Goal: Task Accomplishment & Management: Manage account settings

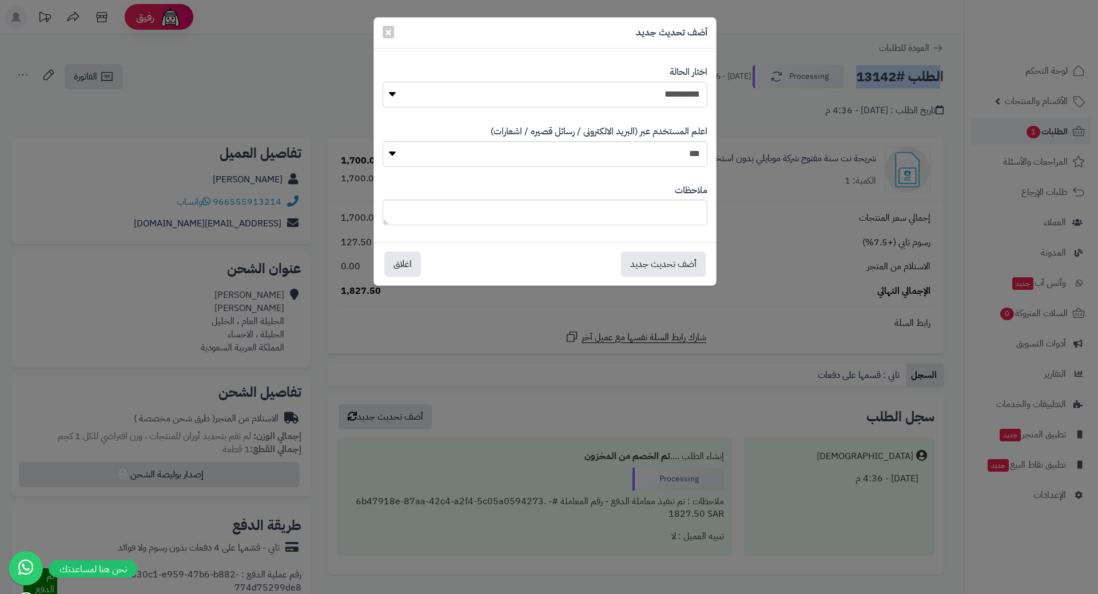
click at [675, 92] on select "**********" at bounding box center [545, 95] width 325 height 26
select select "*"
click at [383, 82] on select "**********" at bounding box center [545, 95] width 325 height 26
click at [669, 261] on button "أضف تحديث جديد" at bounding box center [663, 263] width 85 height 25
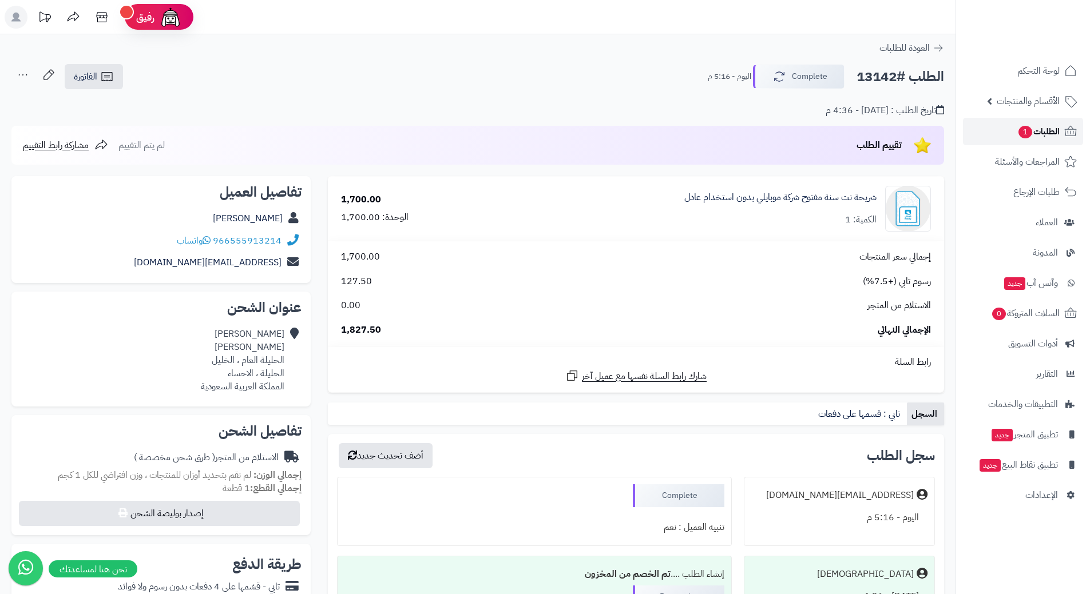
click at [1013, 126] on link "الطلبات 1" at bounding box center [1023, 131] width 120 height 27
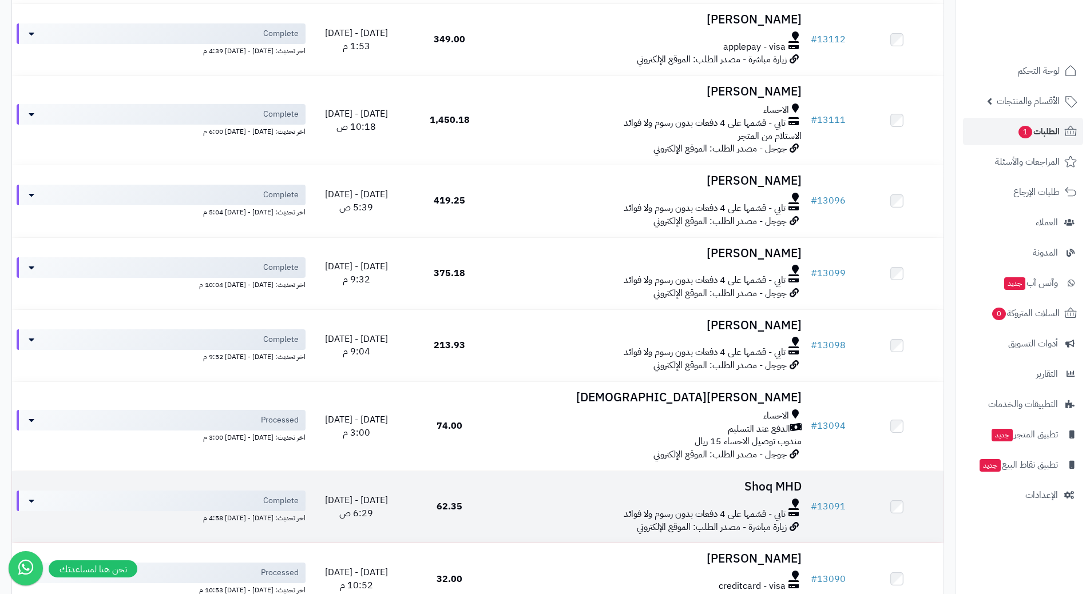
scroll to position [1194, 0]
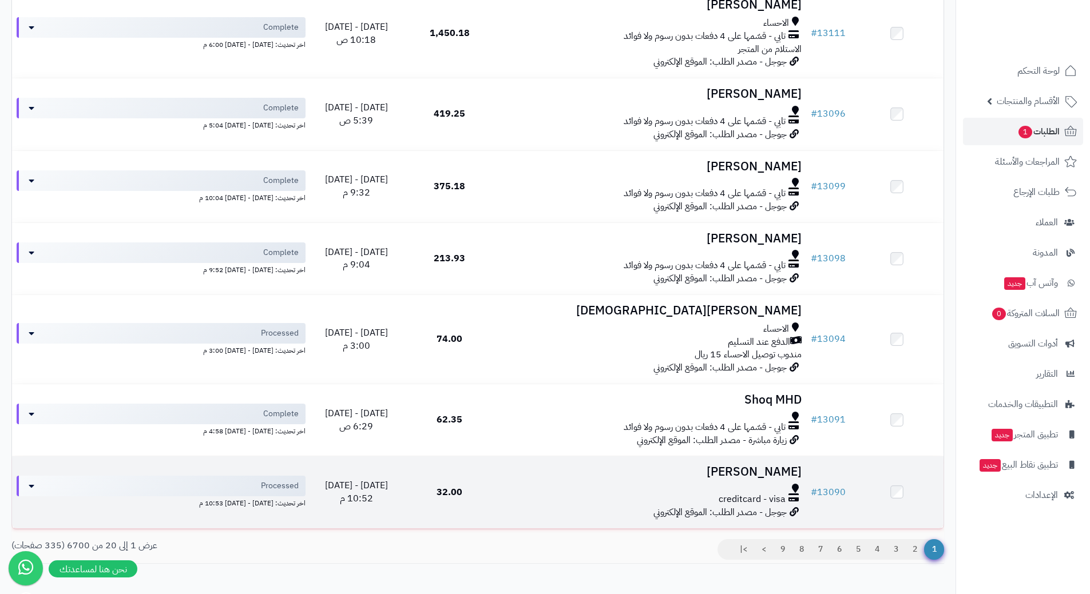
click at [530, 484] on div at bounding box center [650, 488] width 301 height 9
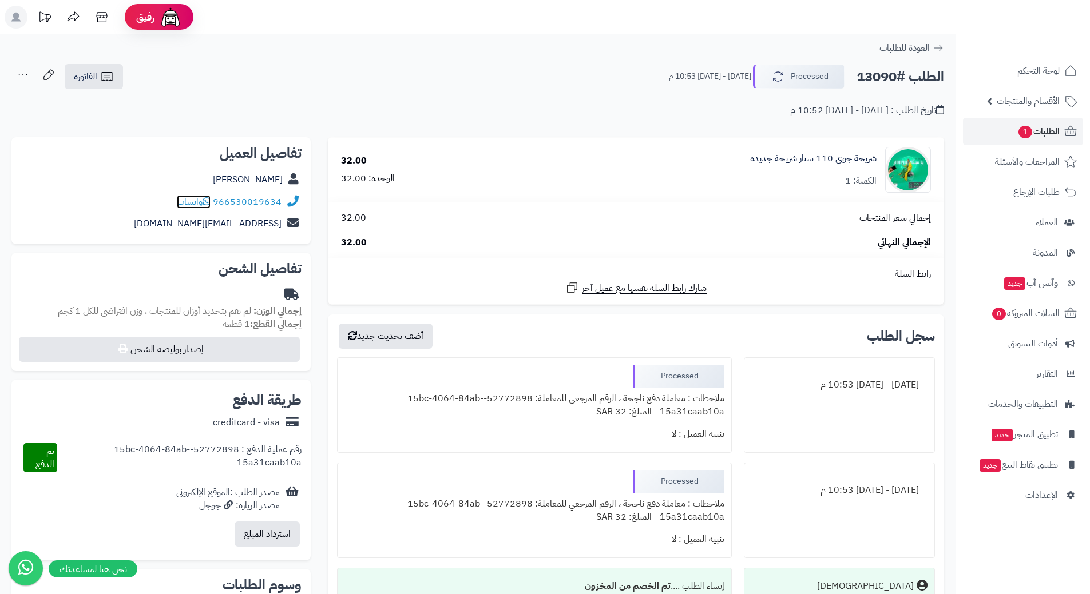
click at [205, 202] on span "واتساب" at bounding box center [194, 202] width 34 height 14
click at [810, 64] on div "الطلب #13090 Processed الإثنين - ١١ أغسطس ٢٠٢٥ - 10:53 م الفاتورة طباعة الفاتور…" at bounding box center [477, 76] width 932 height 27
click at [805, 75] on button "Processed" at bounding box center [799, 76] width 92 height 24
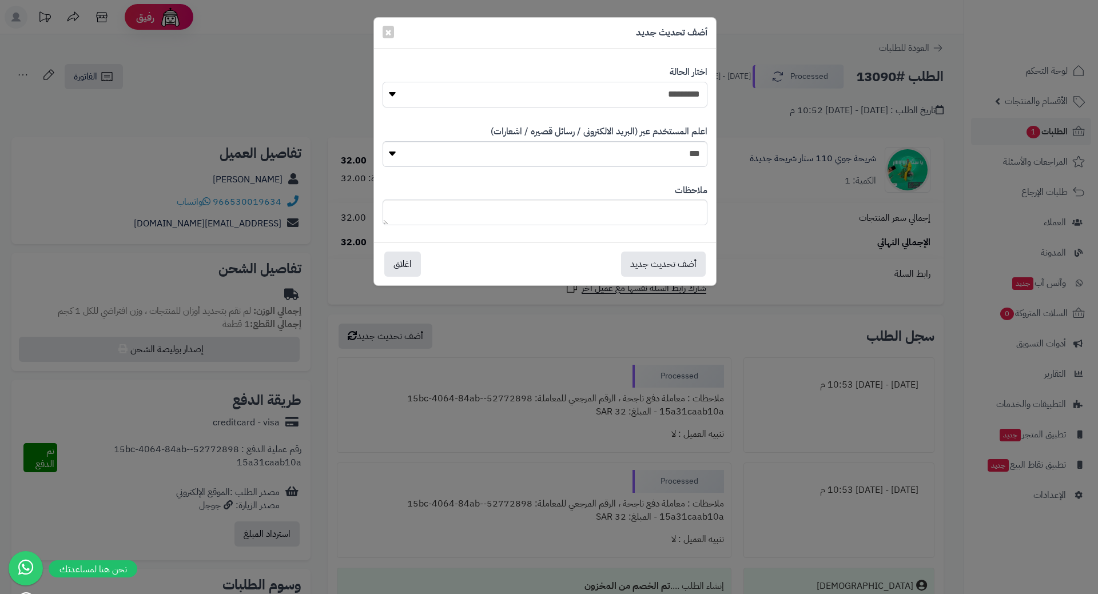
click at [646, 93] on select "**********" at bounding box center [545, 95] width 325 height 26
select select "*"
click at [383, 82] on select "**********" at bounding box center [545, 95] width 325 height 26
click at [647, 265] on button "أضف تحديث جديد" at bounding box center [663, 263] width 85 height 25
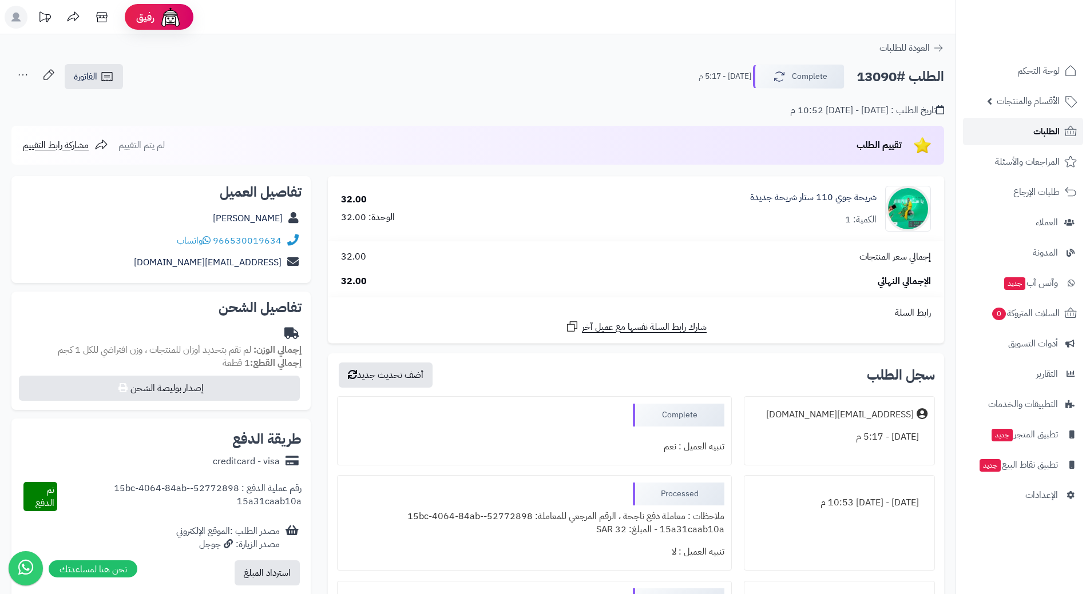
click at [1049, 130] on span "الطلبات" at bounding box center [1046, 132] width 26 height 16
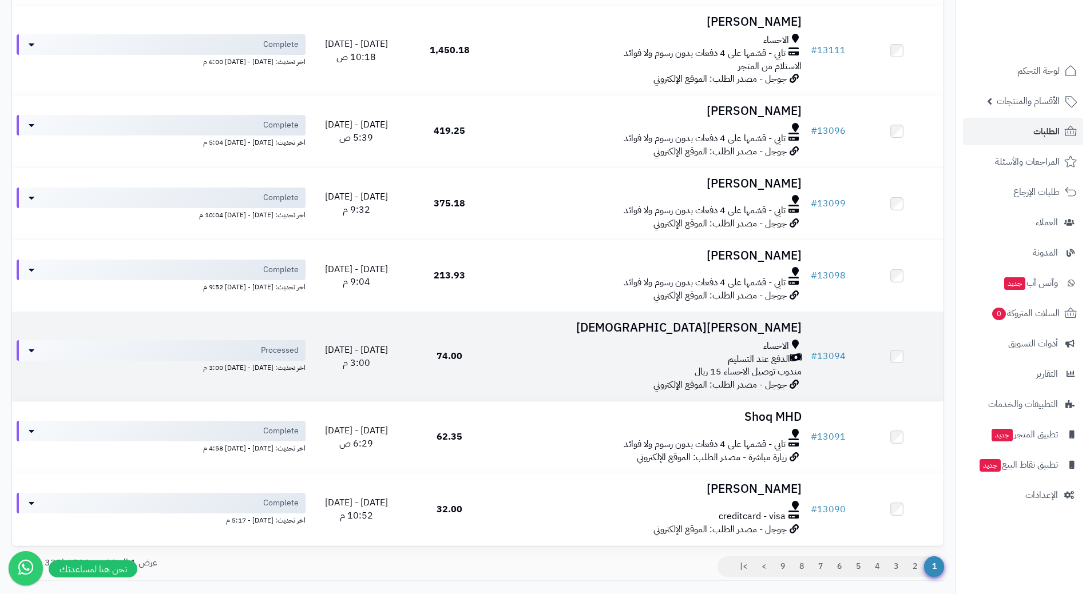
scroll to position [1251, 0]
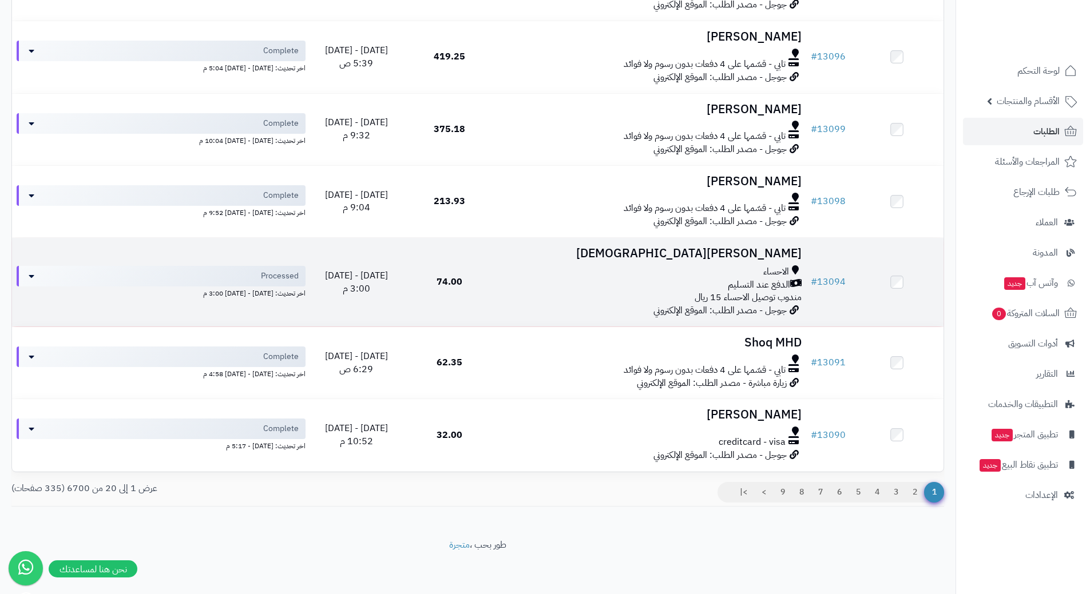
click at [510, 271] on div "الاحساء" at bounding box center [650, 271] width 301 height 13
click at [512, 271] on div "الاحساء" at bounding box center [650, 271] width 301 height 13
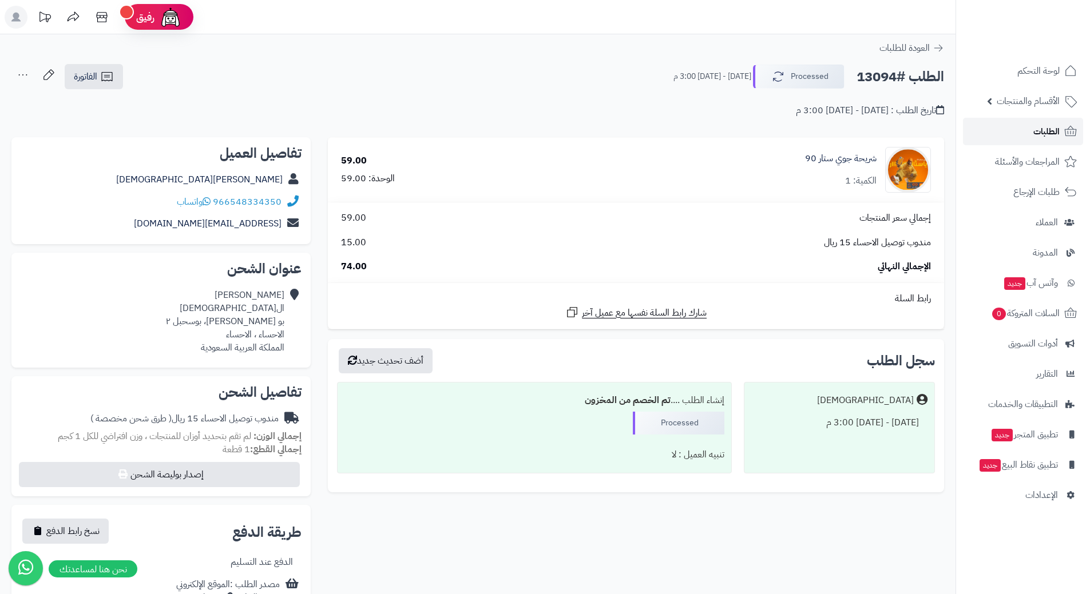
click at [1019, 128] on link "الطلبات" at bounding box center [1023, 131] width 120 height 27
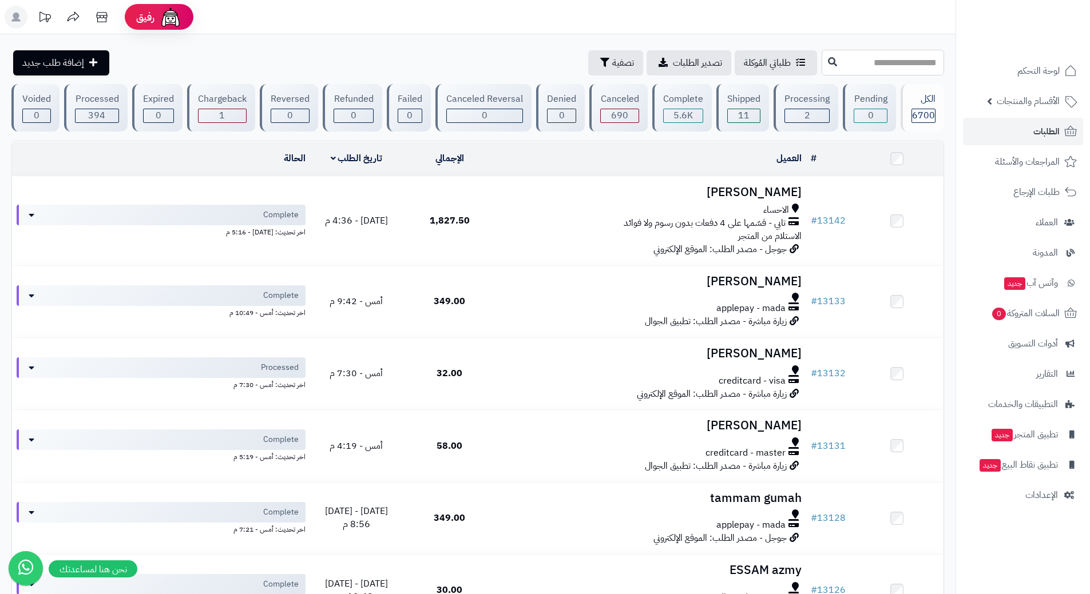
click at [841, 57] on input "text" at bounding box center [882, 63] width 122 height 26
type input "*****"
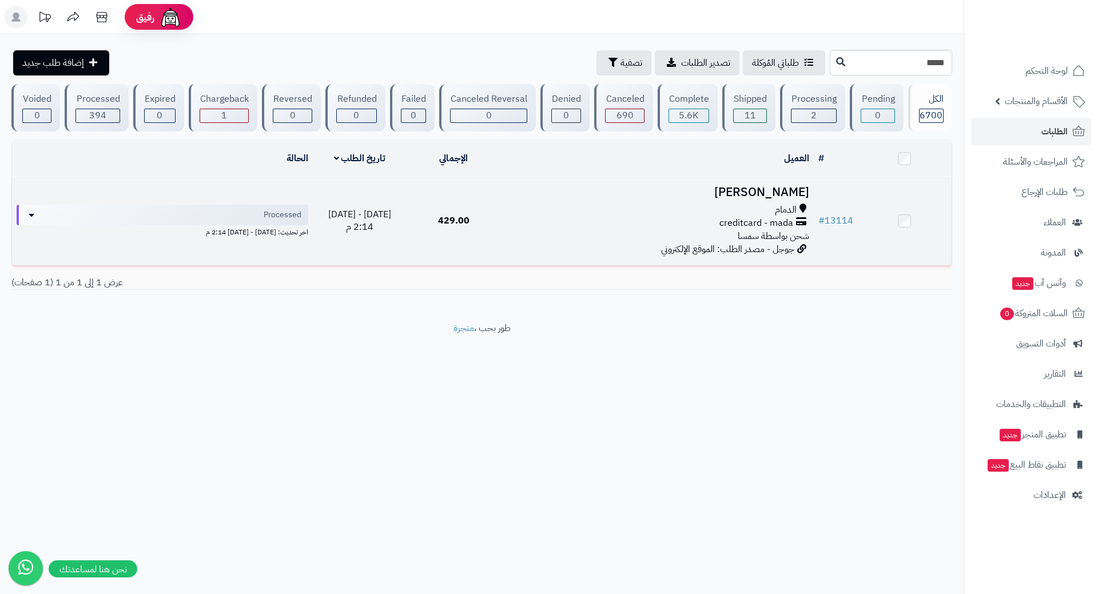
click at [537, 218] on div "creditcard - mada" at bounding box center [658, 223] width 304 height 13
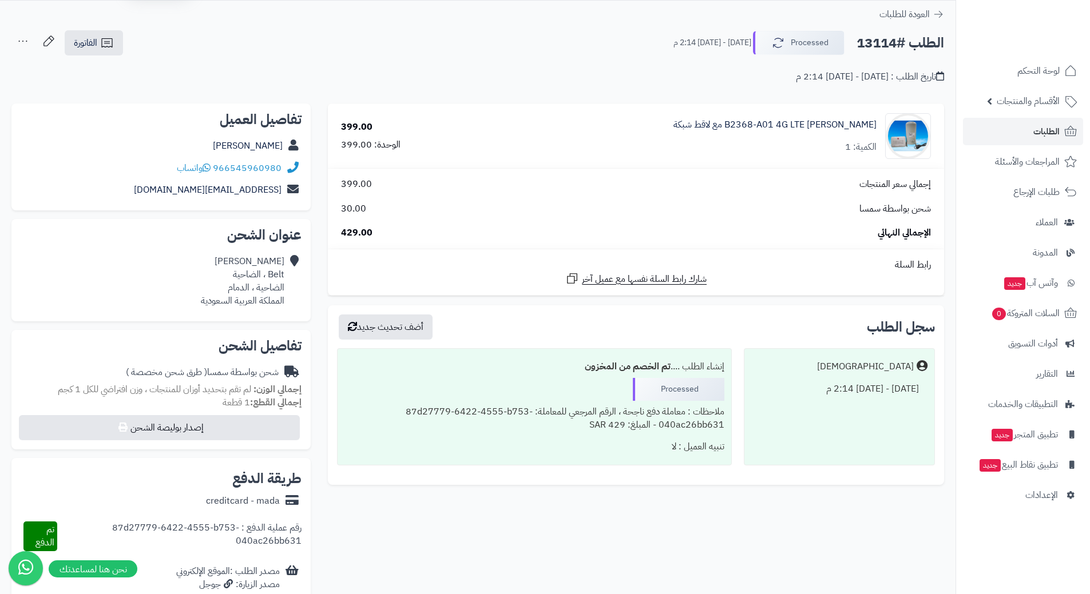
scroll to position [3, 0]
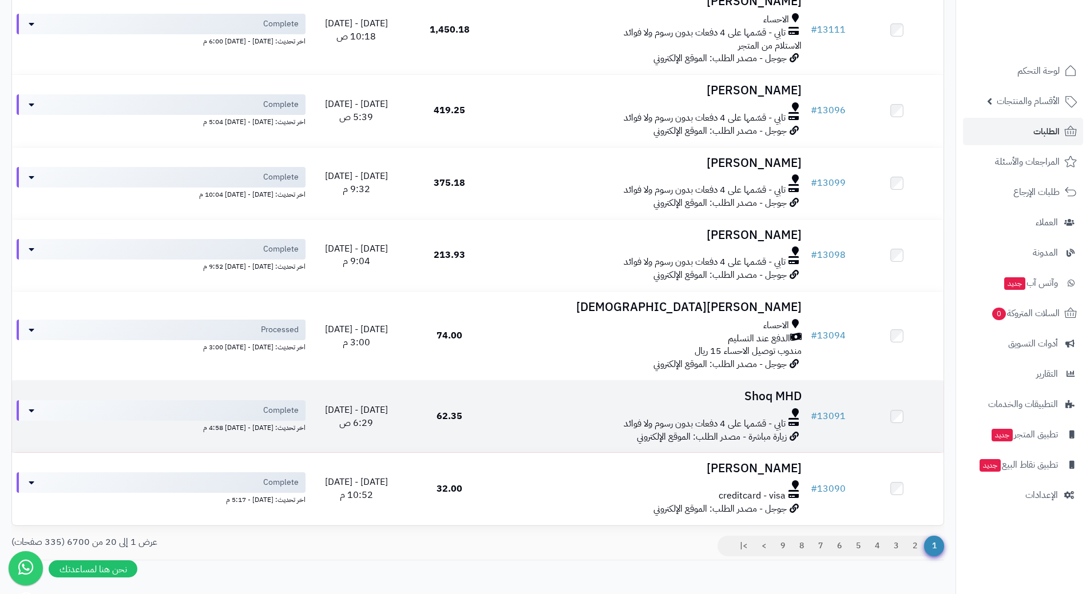
scroll to position [1251, 0]
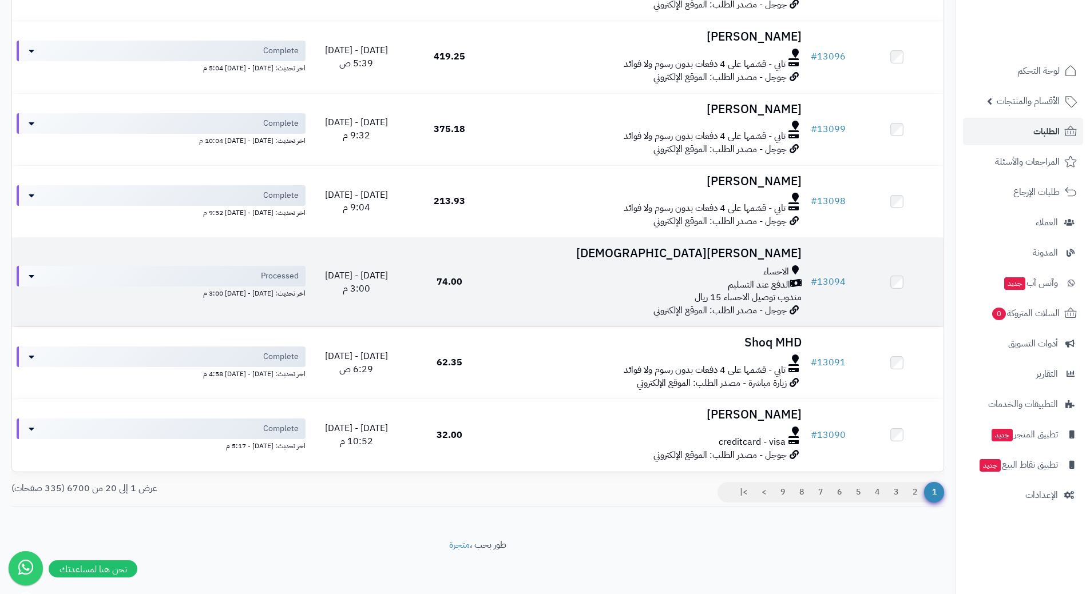
click at [525, 283] on div "الدفع عند التسليم" at bounding box center [650, 285] width 301 height 13
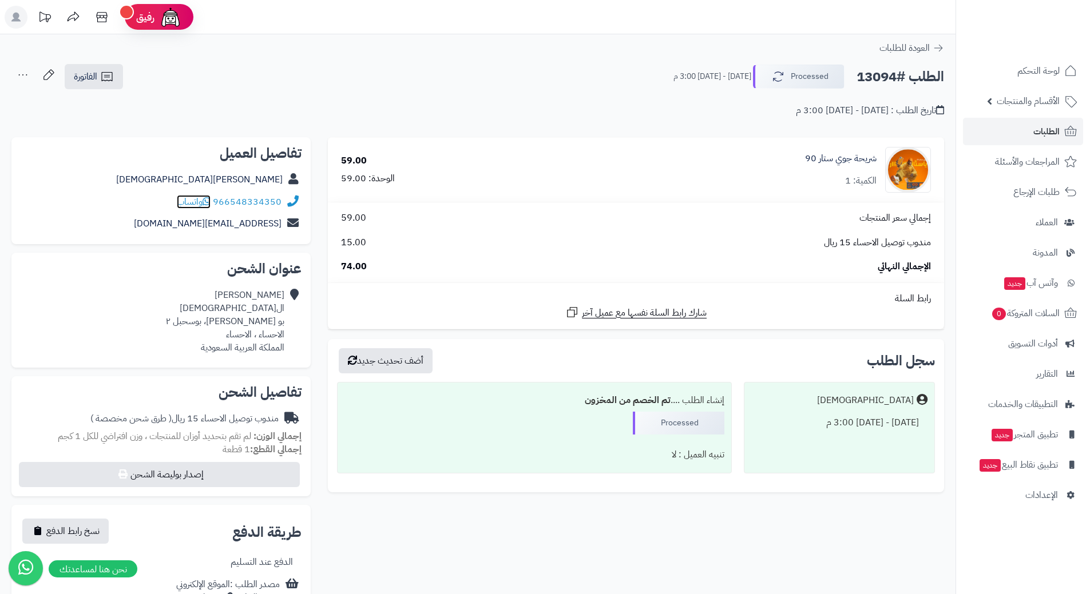
click at [209, 199] on icon at bounding box center [206, 201] width 8 height 9
click at [777, 78] on icon "button" at bounding box center [776, 76] width 14 height 14
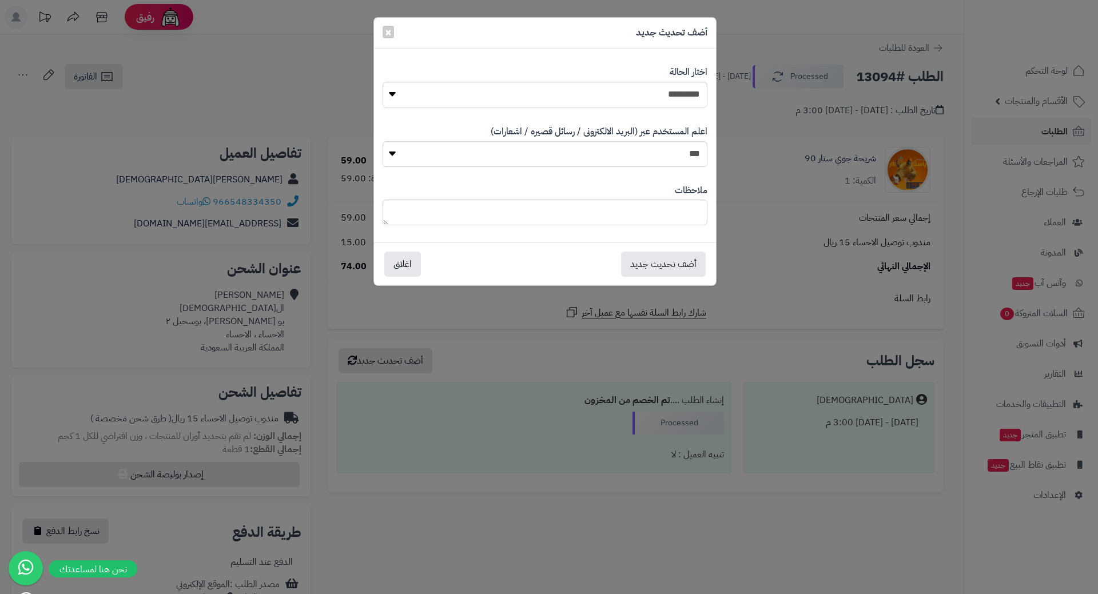
click at [815, 128] on div "**********" at bounding box center [549, 297] width 1098 height 594
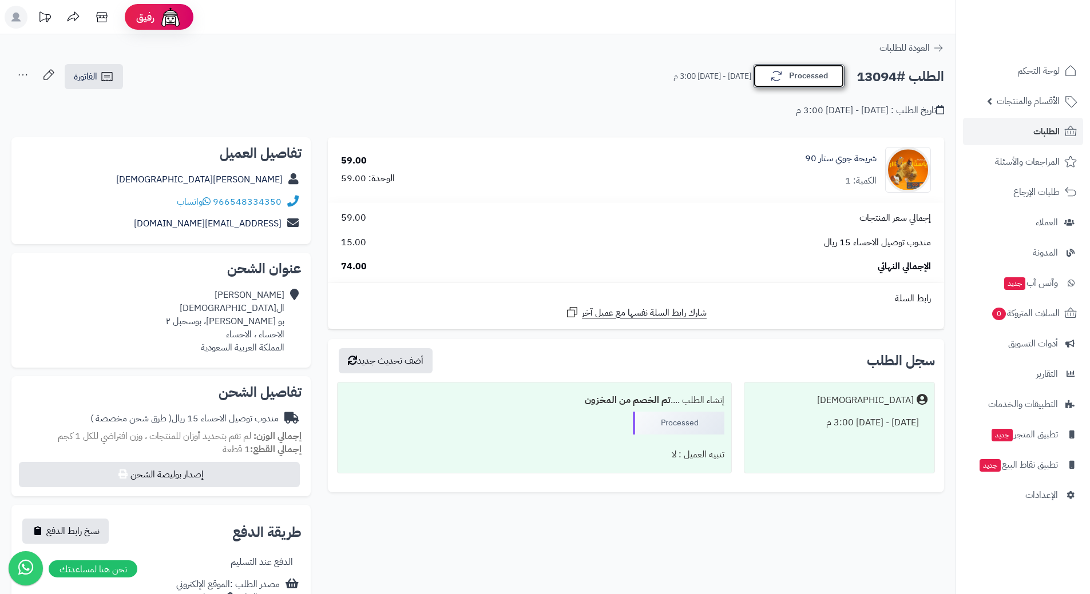
click at [780, 81] on icon "button" at bounding box center [776, 76] width 14 height 14
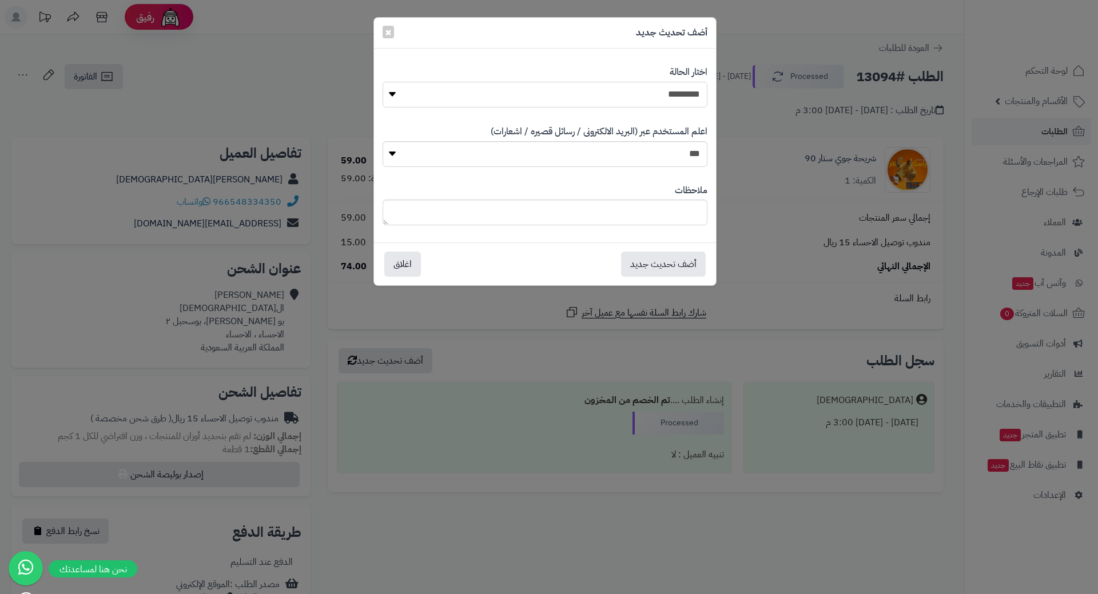
click at [675, 99] on select "**********" at bounding box center [545, 95] width 325 height 26
select select "*"
click at [383, 82] on select "**********" at bounding box center [545, 95] width 325 height 26
click at [674, 267] on button "أضف تحديث جديد" at bounding box center [663, 263] width 85 height 25
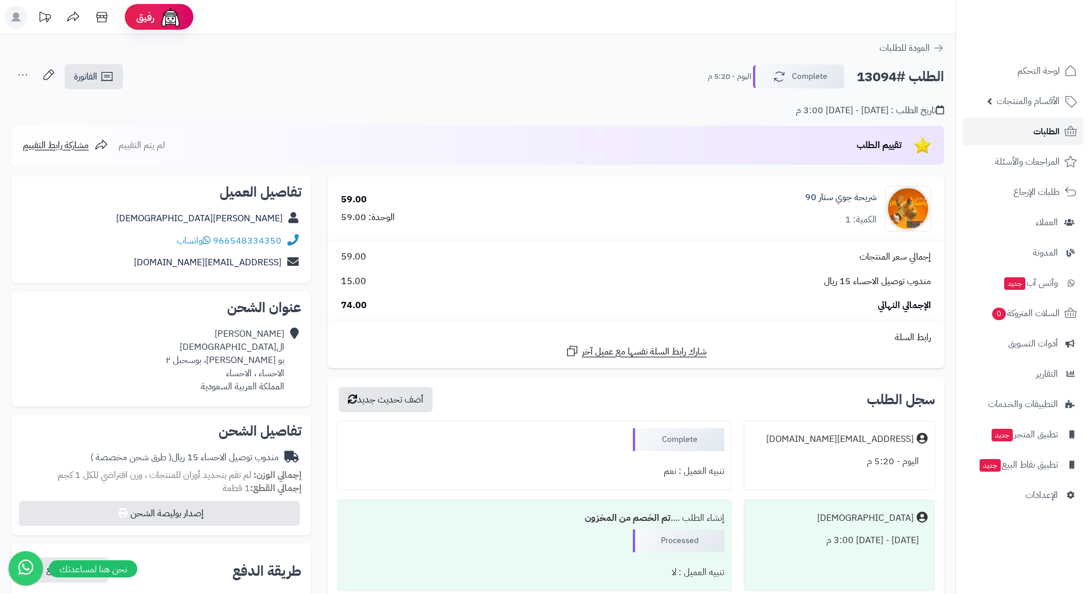
click at [1008, 132] on link "الطلبات" at bounding box center [1023, 131] width 120 height 27
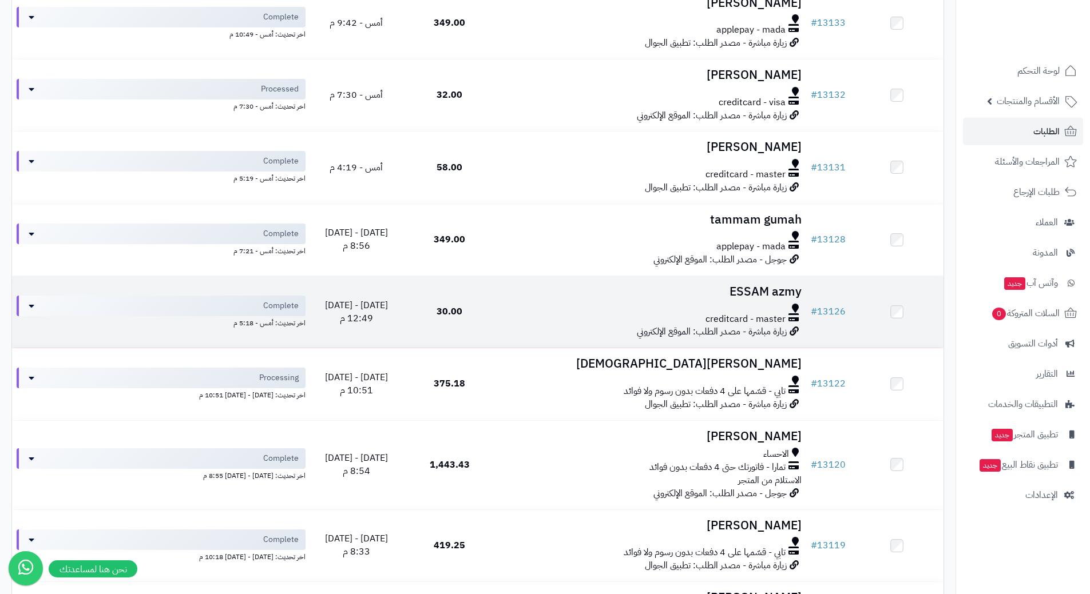
scroll to position [279, 0]
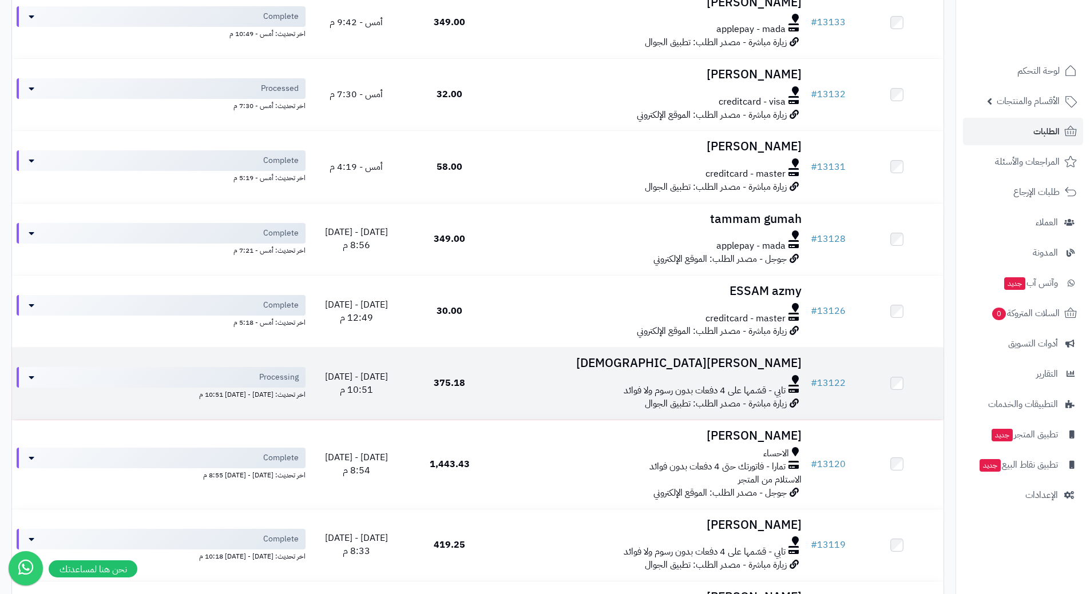
click at [536, 388] on div "تابي - قسّمها على 4 دفعات بدون رسوم ولا فوائد" at bounding box center [650, 390] width 301 height 13
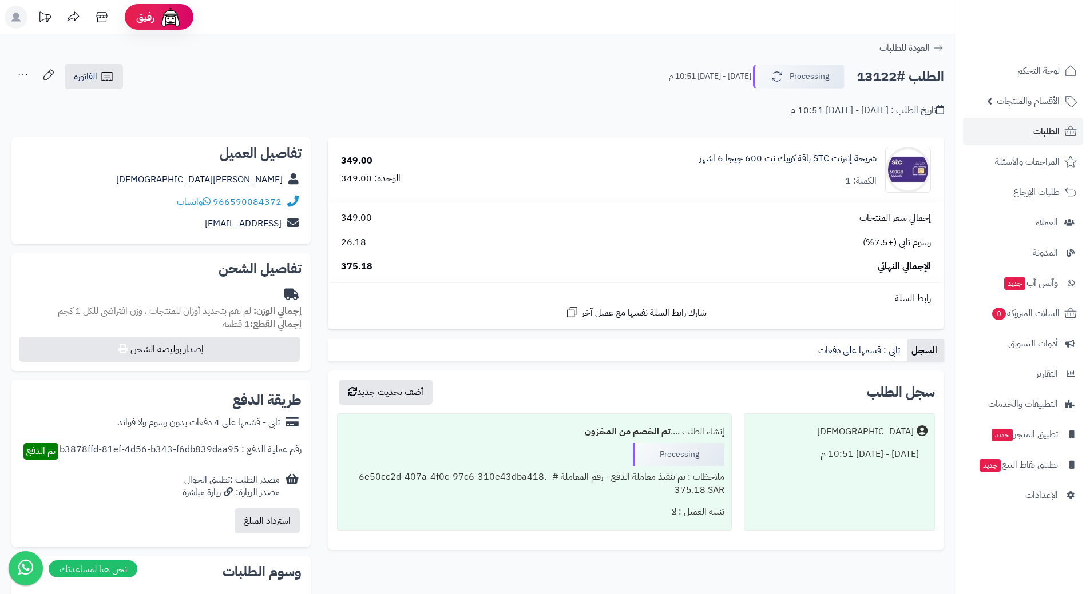
click at [901, 74] on h2 "الطلب #13122" at bounding box center [900, 76] width 88 height 23
click at [902, 74] on h2 "الطلب #13122" at bounding box center [900, 76] width 88 height 23
copy div "الطلب #13122 Processing"
click at [210, 201] on icon at bounding box center [206, 201] width 8 height 9
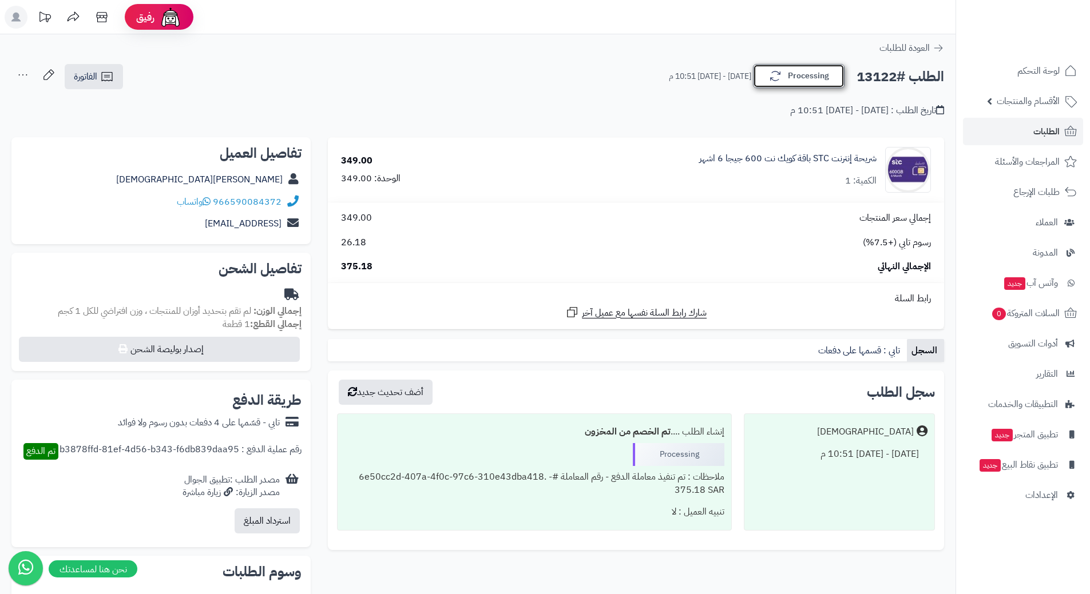
click at [777, 82] on icon "button" at bounding box center [775, 76] width 14 height 14
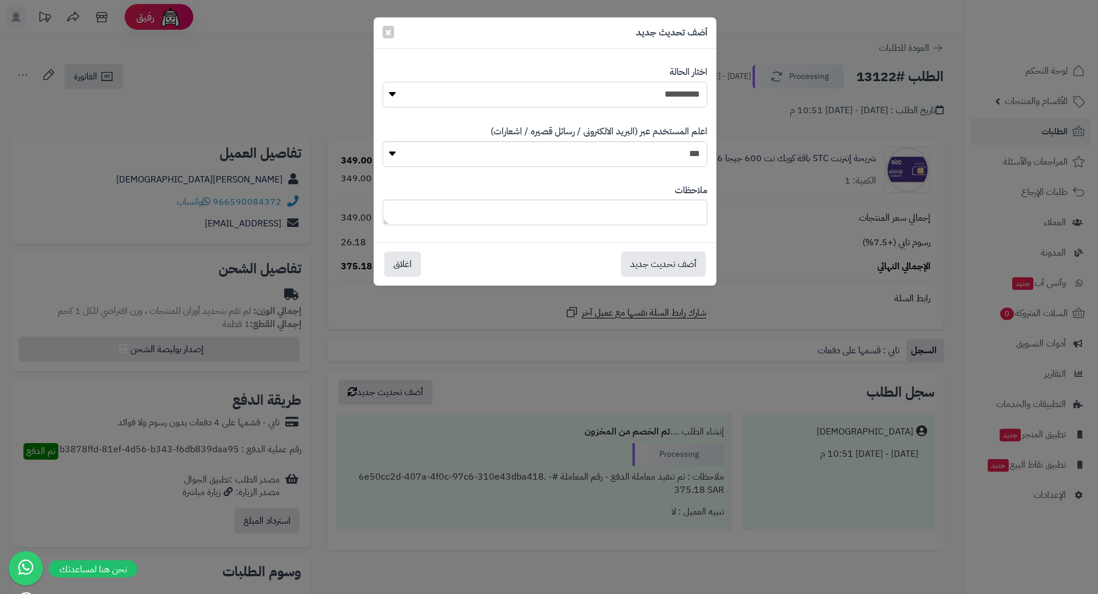
click at [648, 90] on select "**********" at bounding box center [545, 95] width 325 height 26
select select "*"
click at [383, 82] on select "**********" at bounding box center [545, 95] width 325 height 26
click at [668, 256] on button "أضف تحديث جديد" at bounding box center [663, 263] width 85 height 25
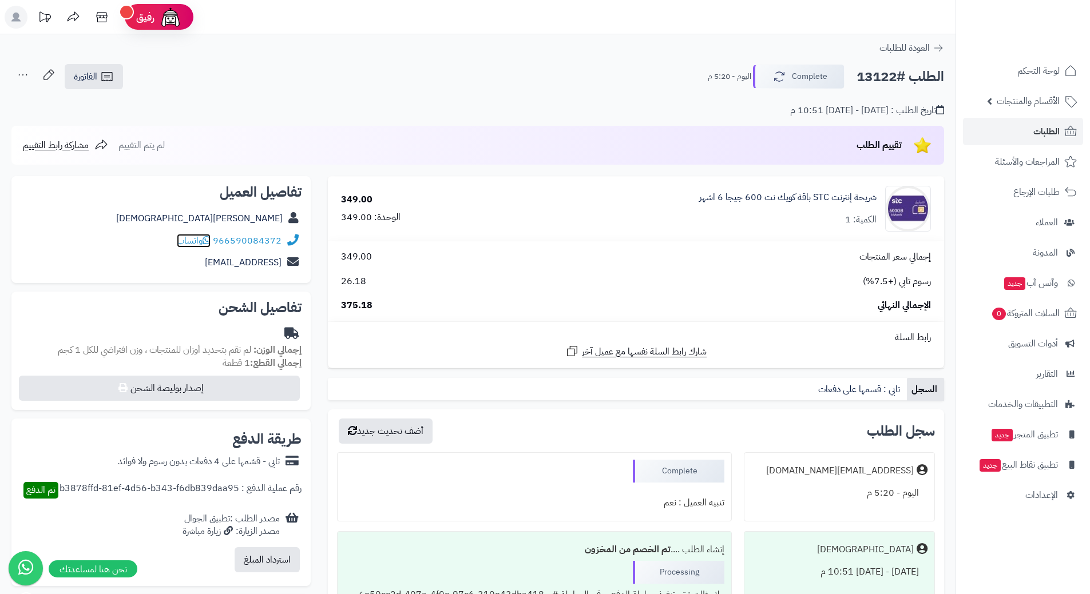
click at [209, 239] on icon at bounding box center [206, 240] width 8 height 9
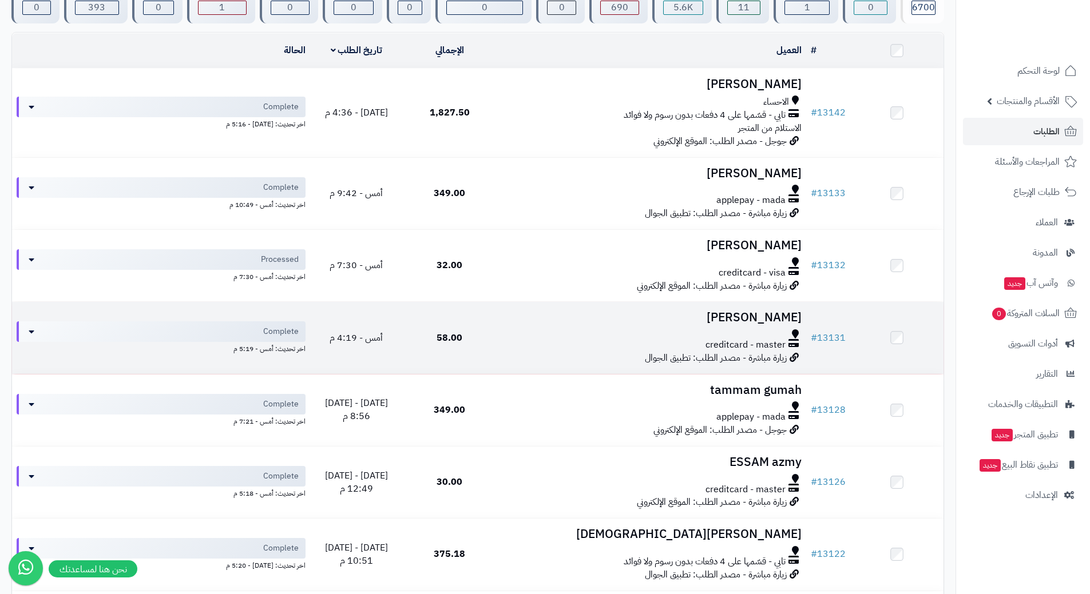
scroll to position [108, 0]
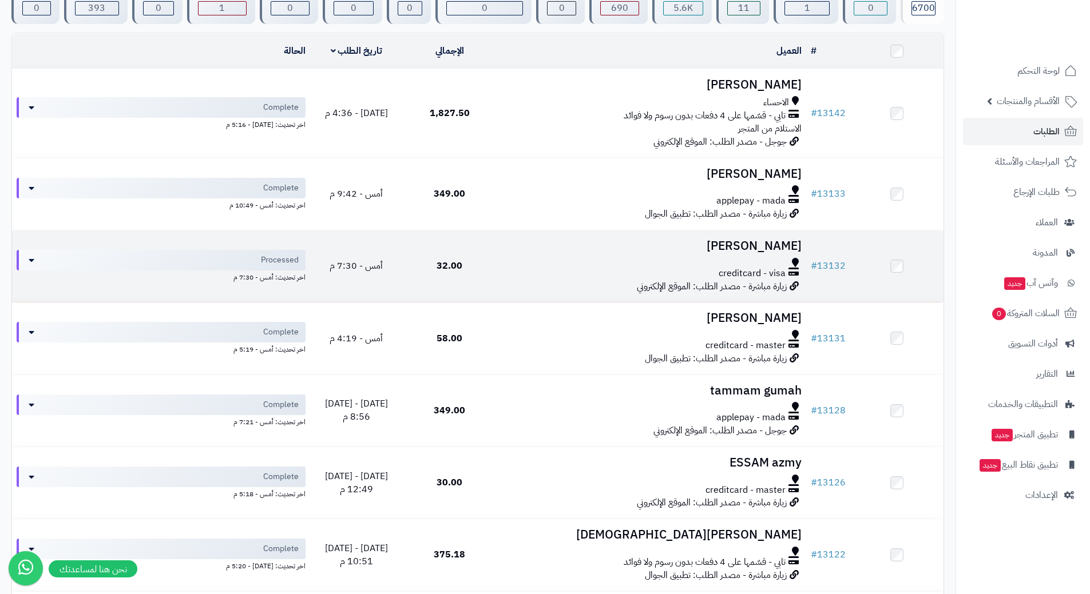
click at [506, 258] on div at bounding box center [650, 262] width 301 height 9
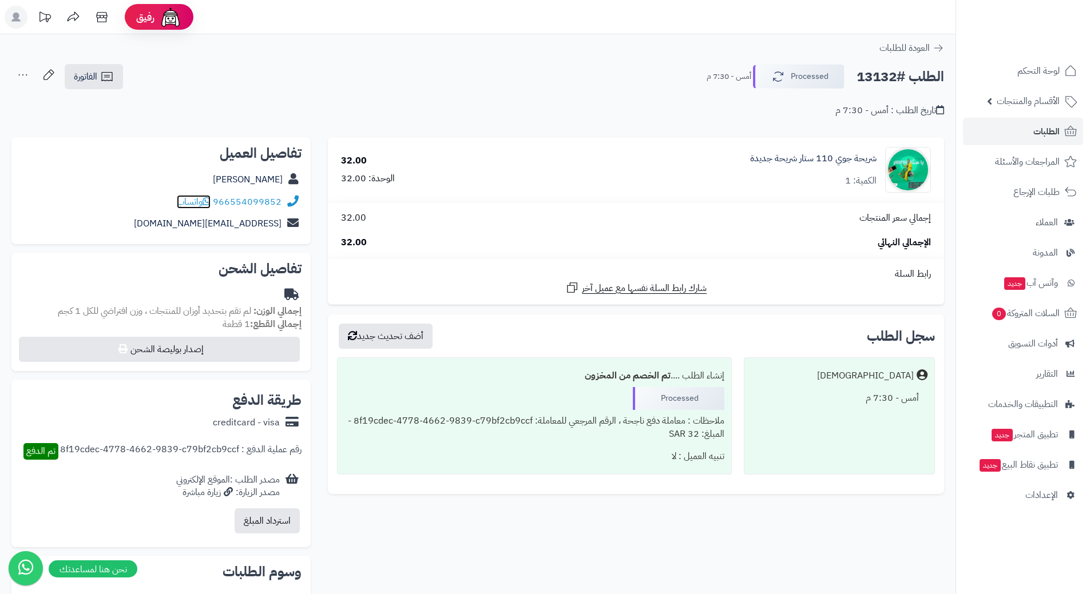
click at [205, 199] on span "واتساب" at bounding box center [194, 202] width 34 height 14
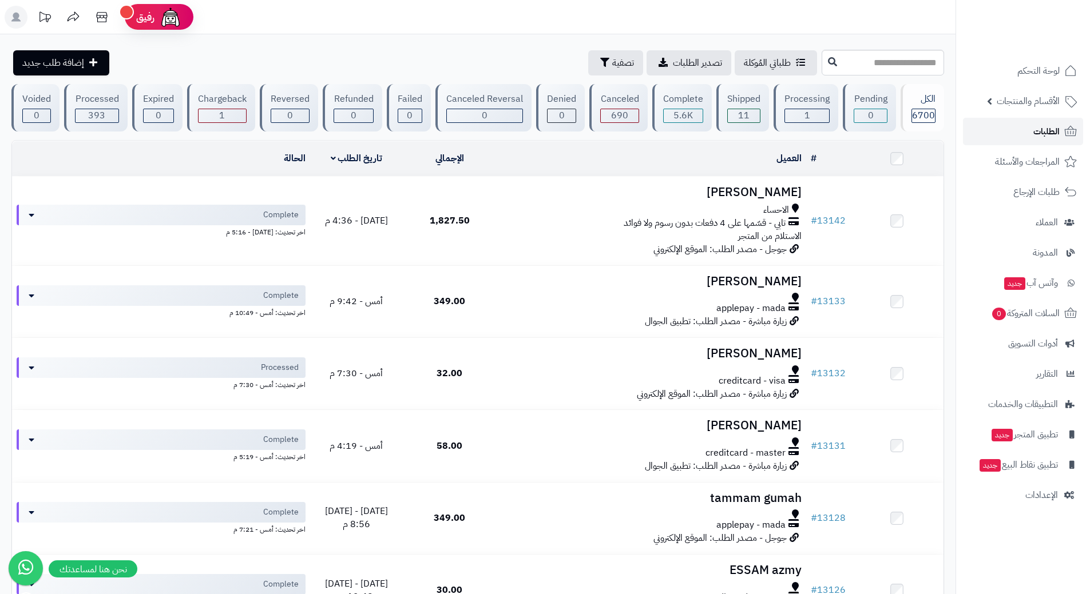
click at [991, 130] on link "الطلبات" at bounding box center [1023, 131] width 120 height 27
click at [996, 132] on link "الطلبات" at bounding box center [1023, 131] width 120 height 27
click at [1009, 129] on link "الطلبات" at bounding box center [1023, 131] width 120 height 27
click at [984, 130] on link "الطلبات" at bounding box center [1023, 131] width 120 height 27
click at [1007, 137] on link "الطلبات" at bounding box center [1023, 131] width 120 height 27
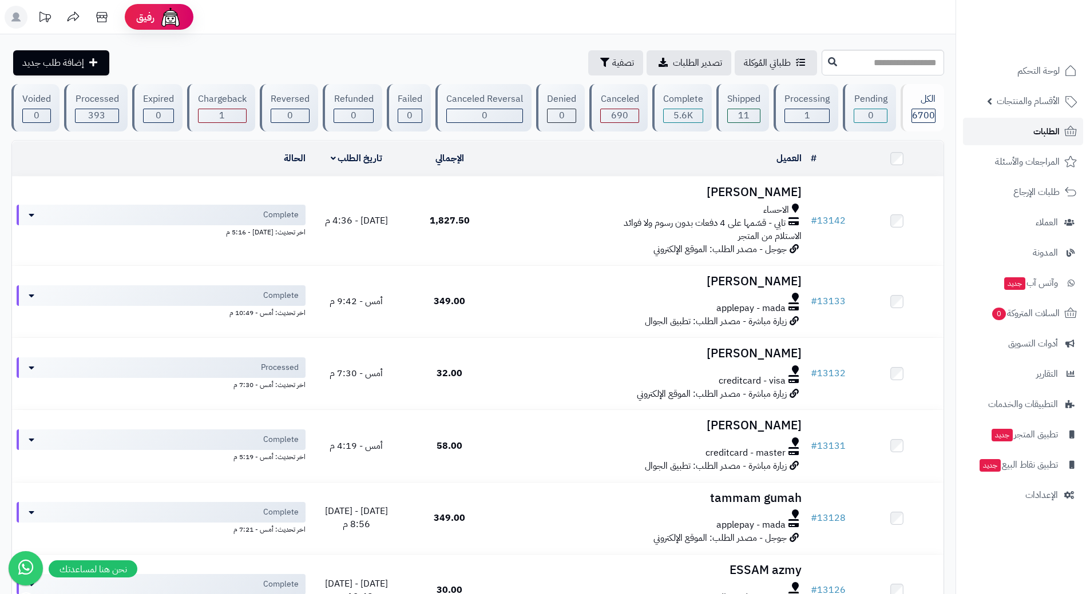
click at [997, 131] on link "الطلبات" at bounding box center [1023, 131] width 120 height 27
click at [1001, 121] on link "الطلبات" at bounding box center [1023, 131] width 120 height 27
drag, startPoint x: 994, startPoint y: 127, endPoint x: 990, endPoint y: 119, distance: 9.0
click at [993, 126] on link "الطلبات" at bounding box center [1023, 131] width 120 height 27
click at [1000, 133] on link "الطلبات" at bounding box center [1023, 131] width 120 height 27
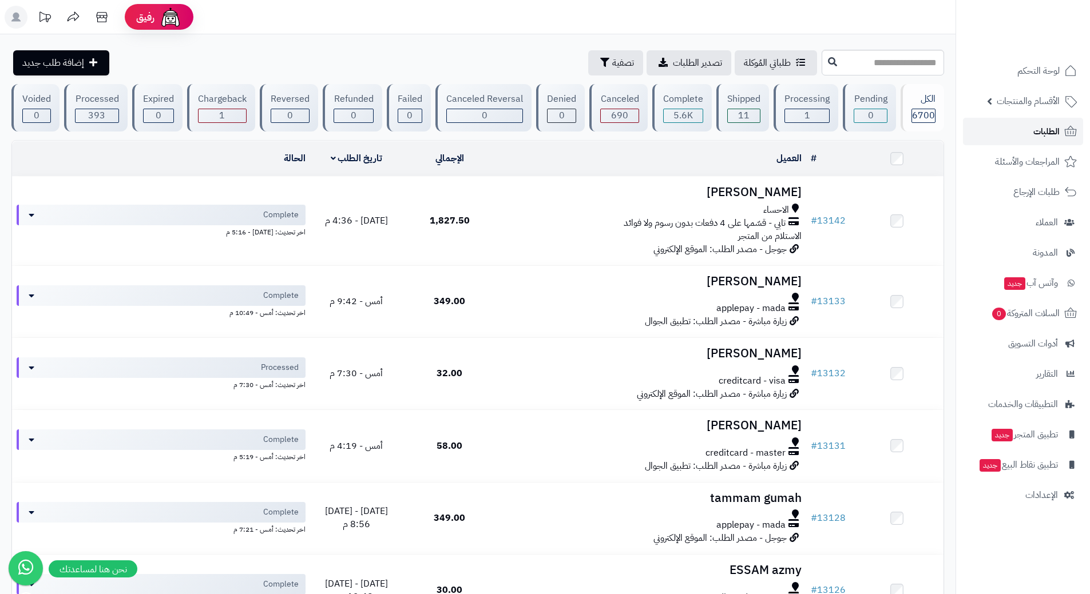
drag, startPoint x: 0, startPoint y: 0, endPoint x: 1016, endPoint y: 132, distance: 1024.3
click at [1016, 132] on link "الطلبات" at bounding box center [1023, 131] width 120 height 27
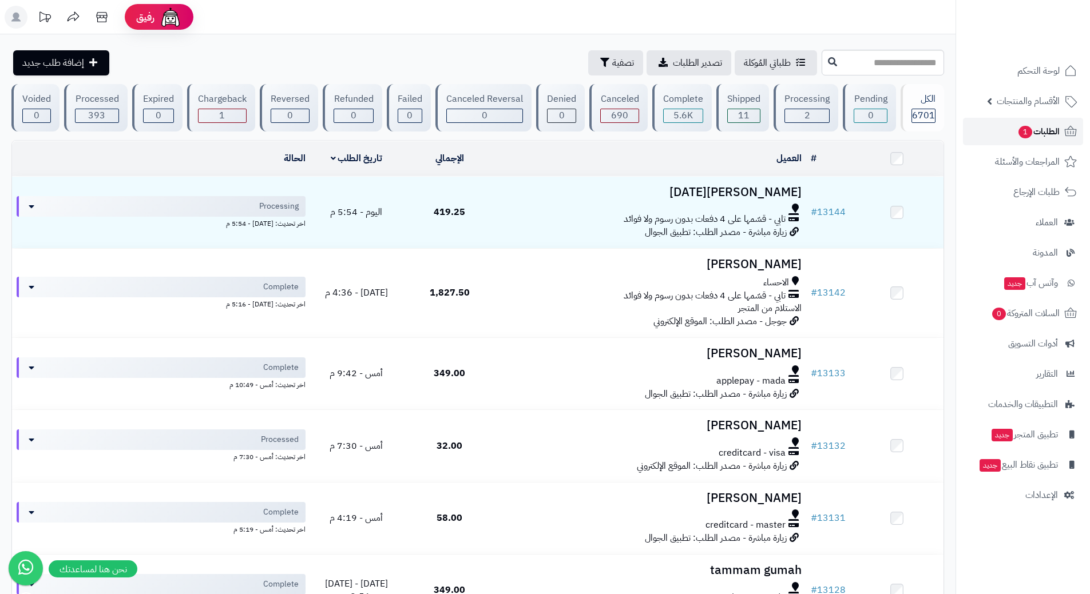
click at [992, 131] on link "الطلبات 1" at bounding box center [1023, 131] width 120 height 27
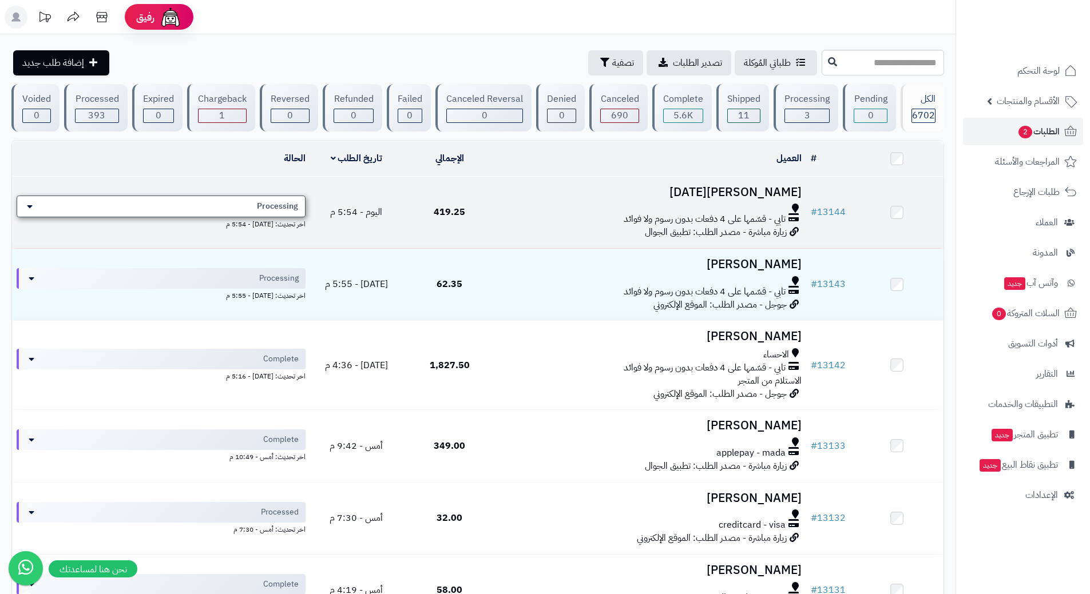
click at [239, 200] on div "Processing" at bounding box center [161, 207] width 289 height 22
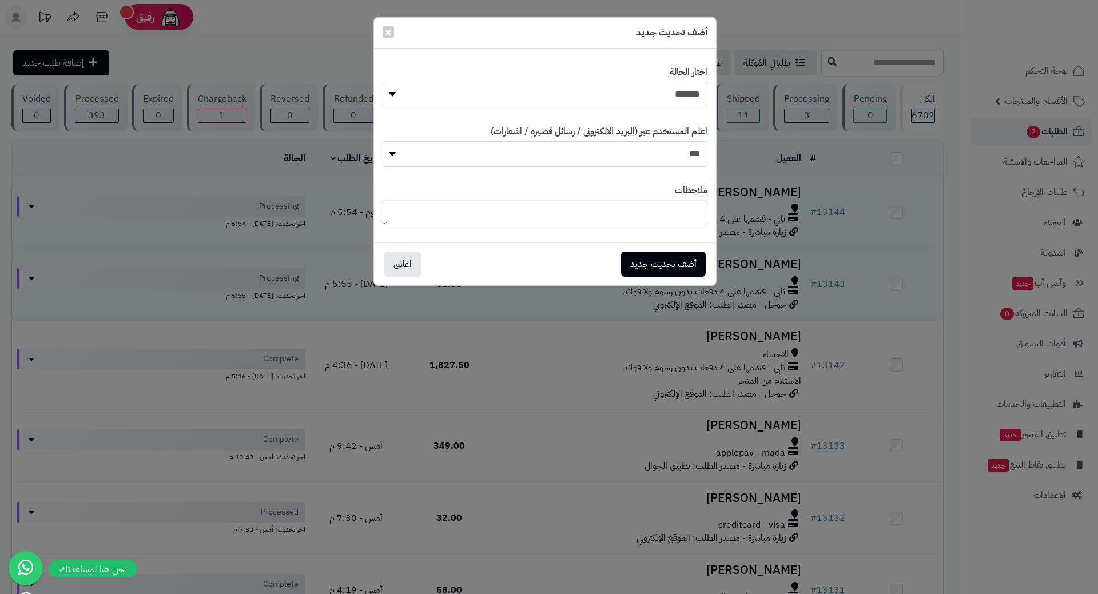
drag, startPoint x: 469, startPoint y: 94, endPoint x: 508, endPoint y: 106, distance: 41.1
click at [472, 95] on select "**********" at bounding box center [545, 95] width 325 height 26
select select "*"
click at [383, 82] on select "**********" at bounding box center [545, 95] width 325 height 26
click at [659, 275] on button "أضف تحديث جديد" at bounding box center [663, 263] width 85 height 25
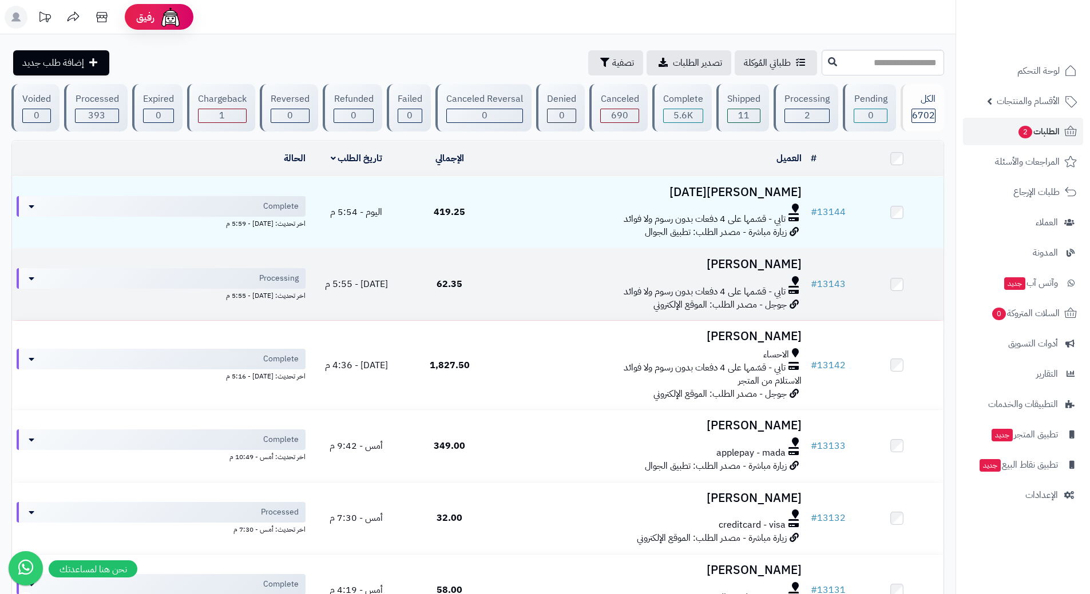
click at [509, 276] on div at bounding box center [650, 280] width 301 height 9
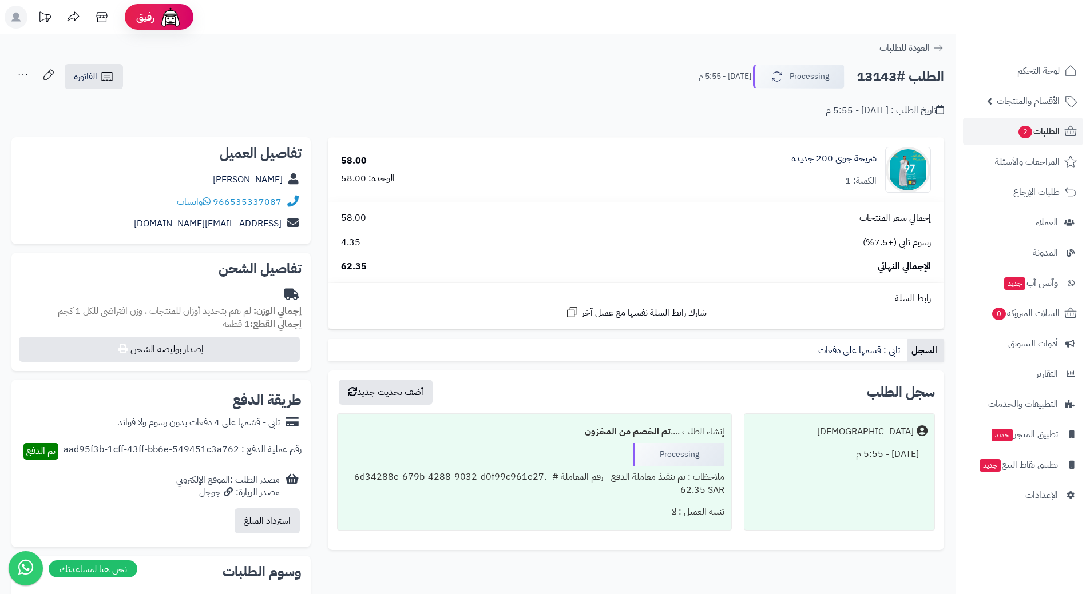
click at [903, 77] on h2 "الطلب #13143" at bounding box center [900, 76] width 88 height 23
click at [903, 76] on h2 "الطلب #13143" at bounding box center [900, 76] width 88 height 23
copy div "الطلب #13143 Processing"
click at [204, 201] on span "واتساب" at bounding box center [194, 202] width 34 height 14
